Goal: Task Accomplishment & Management: Use online tool/utility

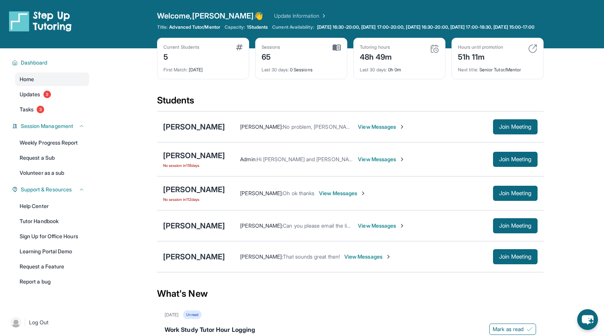
click at [274, 15] on link "Update Information" at bounding box center [300, 16] width 53 height 8
click at [204, 230] on div "[PERSON_NAME]" at bounding box center [194, 226] width 62 height 11
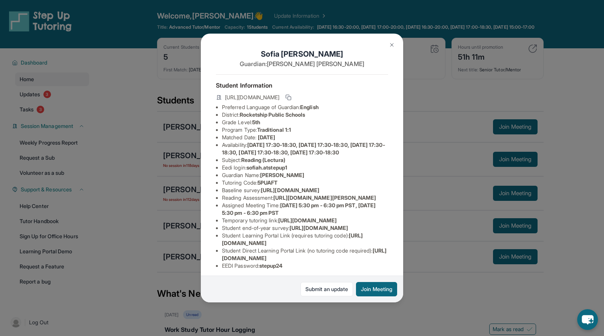
click at [393, 45] on img at bounding box center [392, 45] width 6 height 6
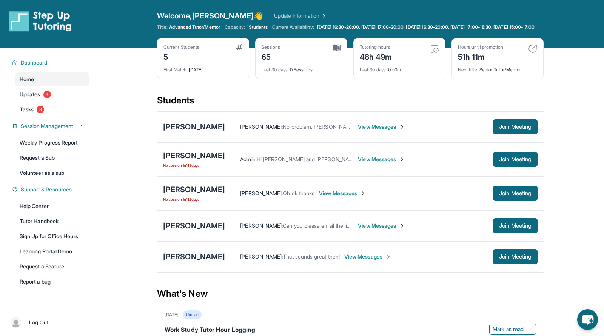
click at [208, 261] on div "[PERSON_NAME]" at bounding box center [194, 257] width 62 height 11
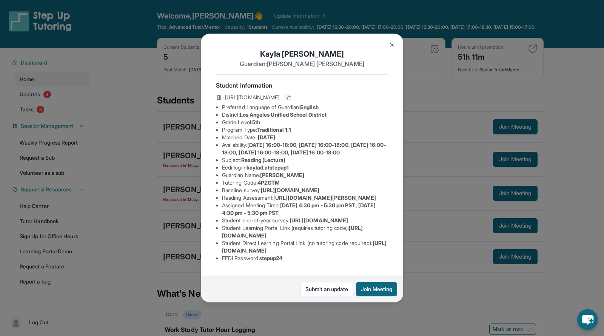
scroll to position [0, 0]
click at [394, 45] on img at bounding box center [392, 45] width 6 height 6
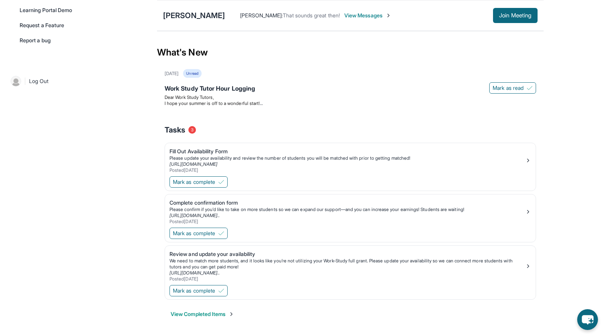
scroll to position [244, 0]
click at [242, 254] on div "Review and update your availability" at bounding box center [348, 254] width 356 height 8
click at [212, 150] on div "Fill Out Availability Form" at bounding box center [348, 152] width 356 height 8
click at [221, 205] on div "Complete confirmation form" at bounding box center [348, 203] width 356 height 8
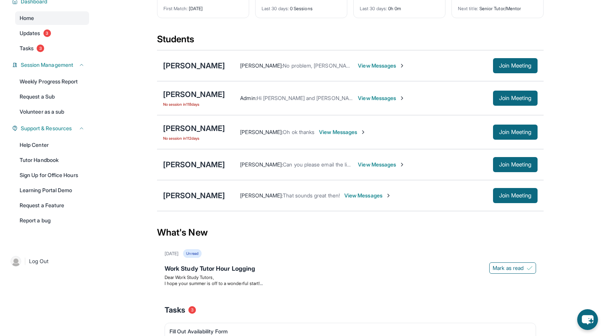
scroll to position [0, 0]
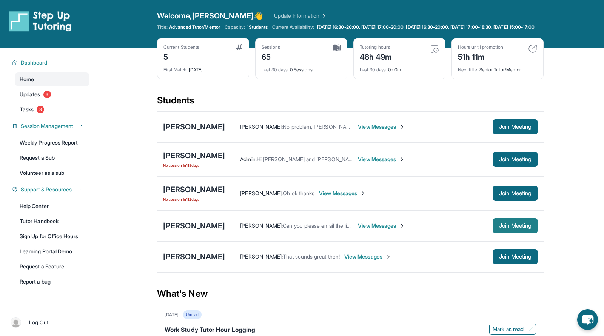
click at [502, 228] on span "Join Meeting" at bounding box center [515, 226] width 32 height 5
click at [194, 229] on div "[PERSON_NAME]" at bounding box center [194, 226] width 62 height 11
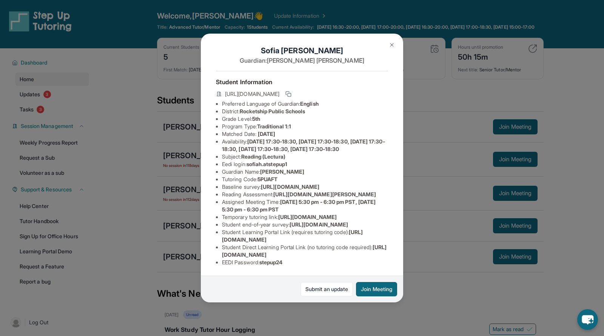
scroll to position [94, 0]
drag, startPoint x: 378, startPoint y: 253, endPoint x: 223, endPoint y: 257, distance: 154.5
click at [223, 257] on li "Student Direct Learning Portal Link (no tutoring code required) : [URL][DOMAIN_…" at bounding box center [305, 251] width 166 height 15
copy span "[URL][DOMAIN_NAME]"
click at [432, 239] on div "[PERSON_NAME] Guardian: [PERSON_NAME] Student Information [URL][DOMAIN_NAME] Pr…" at bounding box center [302, 168] width 604 height 336
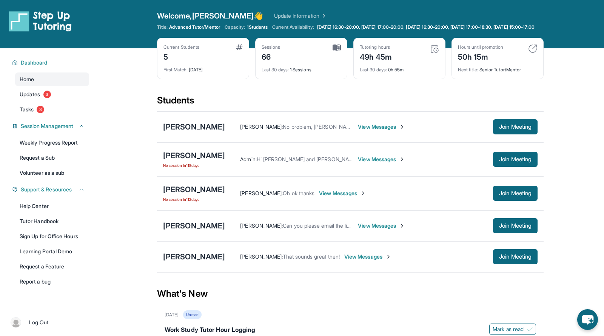
click at [368, 229] on span "View Messages" at bounding box center [381, 226] width 47 height 8
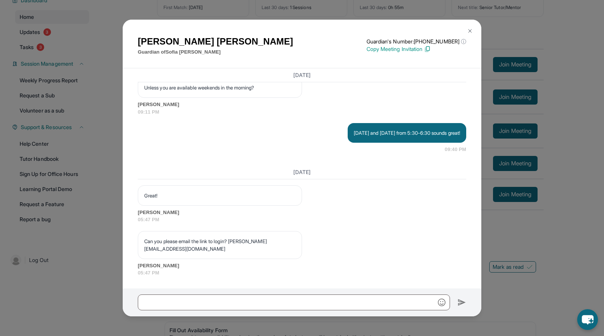
scroll to position [68, 0]
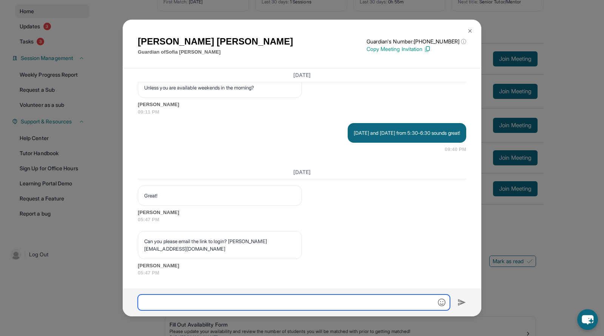
click at [260, 303] on input "text" at bounding box center [294, 303] width 312 height 16
click at [279, 303] on input "**********" at bounding box center [294, 303] width 312 height 16
paste input "**********"
type input "**********"
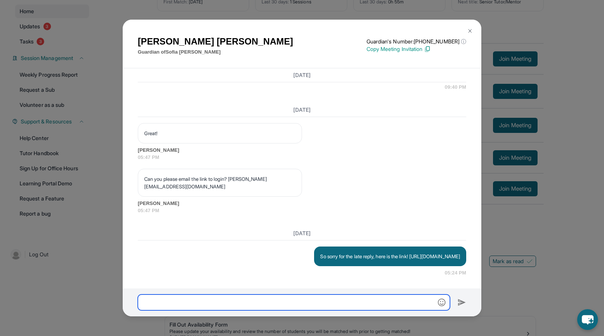
scroll to position [806, 0]
type input "*"
type input "**********"
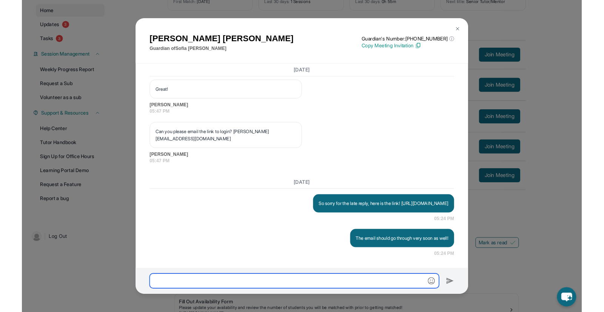
scroll to position [844, 0]
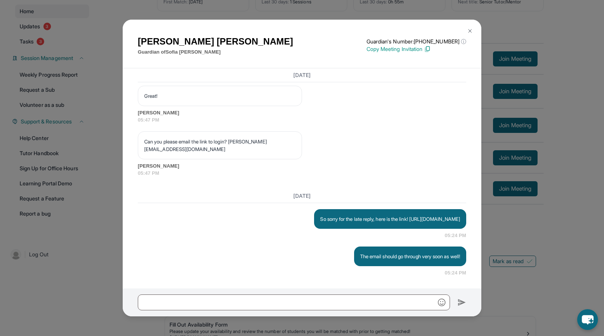
click at [471, 31] on img at bounding box center [470, 31] width 6 height 6
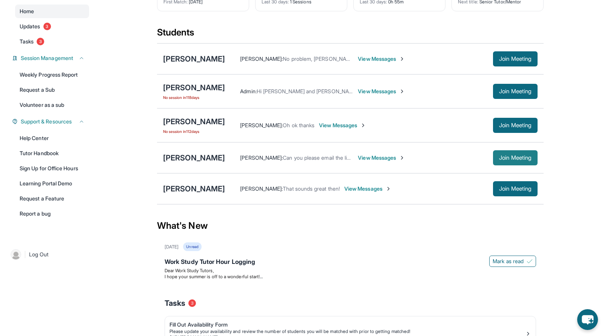
click at [520, 165] on button "Join Meeting" at bounding box center [515, 157] width 45 height 15
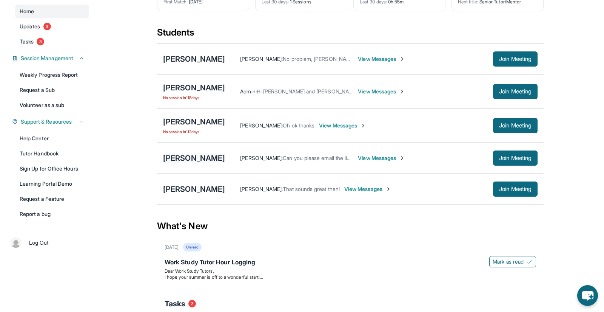
click at [205, 162] on div "[PERSON_NAME]" at bounding box center [194, 158] width 62 height 11
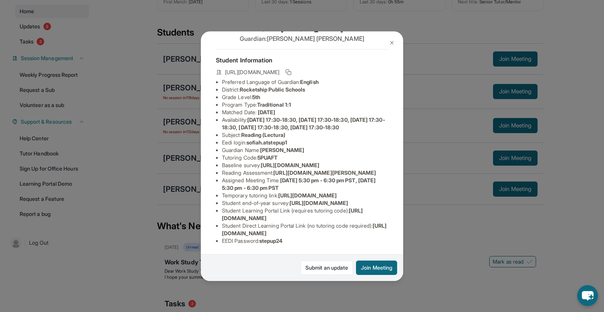
scroll to position [25, 0]
click at [391, 40] on img at bounding box center [392, 43] width 6 height 6
